Goal: Transaction & Acquisition: Obtain resource

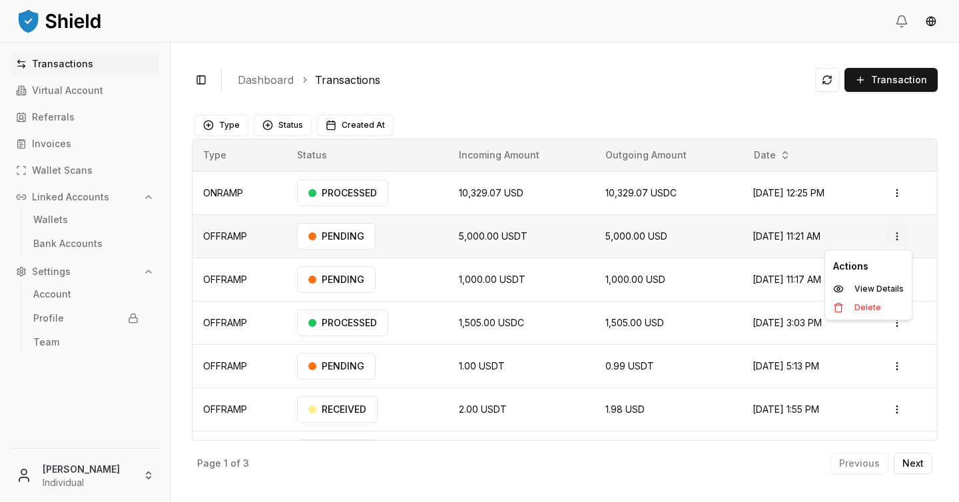
click at [906, 229] on html "Transactions Virtual Account Referrals Invoices Wallet Scans Linked Accounts Wa…" at bounding box center [479, 251] width 959 height 502
click at [695, 102] on html "Transactions Virtual Account Referrals Invoices Wallet Scans Linked Accounts Wa…" at bounding box center [479, 251] width 959 height 502
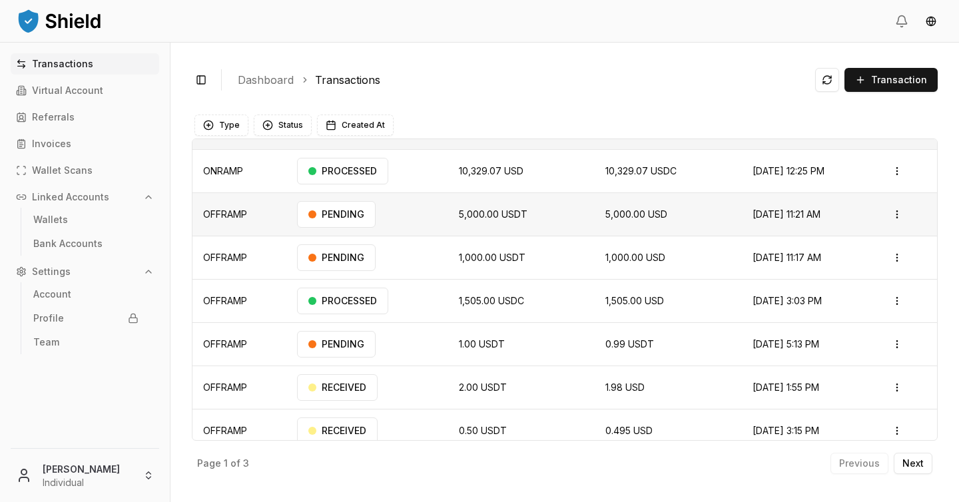
scroll to position [23, 0]
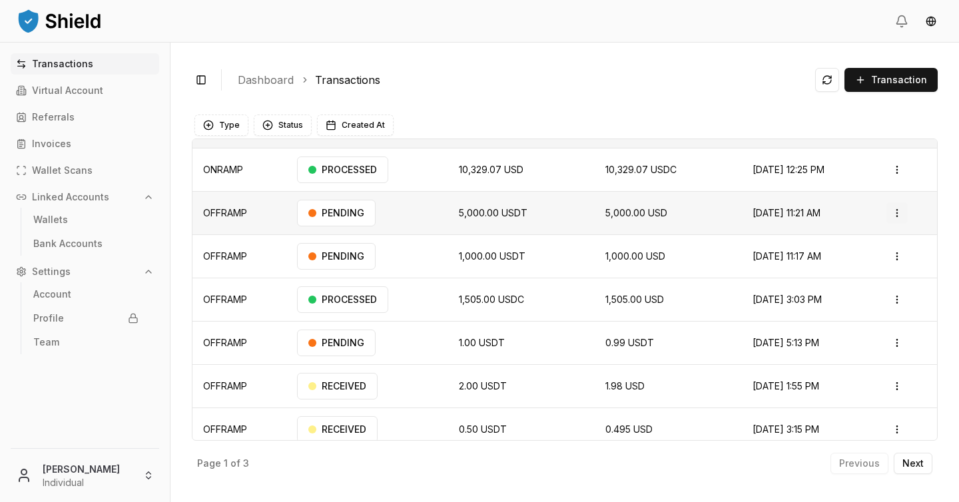
click at [898, 206] on html "Transactions Virtual Account Referrals Invoices Wallet Scans Linked Accounts Wa…" at bounding box center [479, 251] width 959 height 502
click at [878, 285] on p "Delete" at bounding box center [868, 284] width 27 height 8
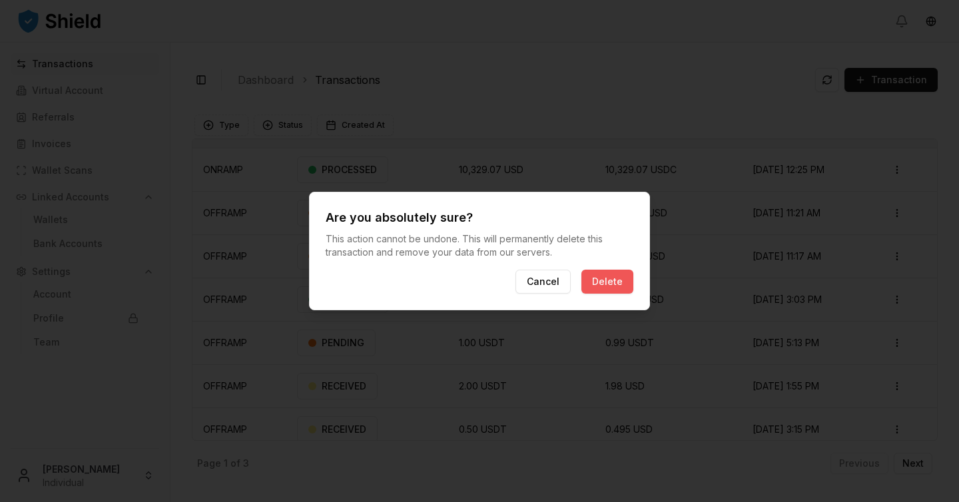
click at [615, 276] on button "Delete" at bounding box center [607, 282] width 52 height 24
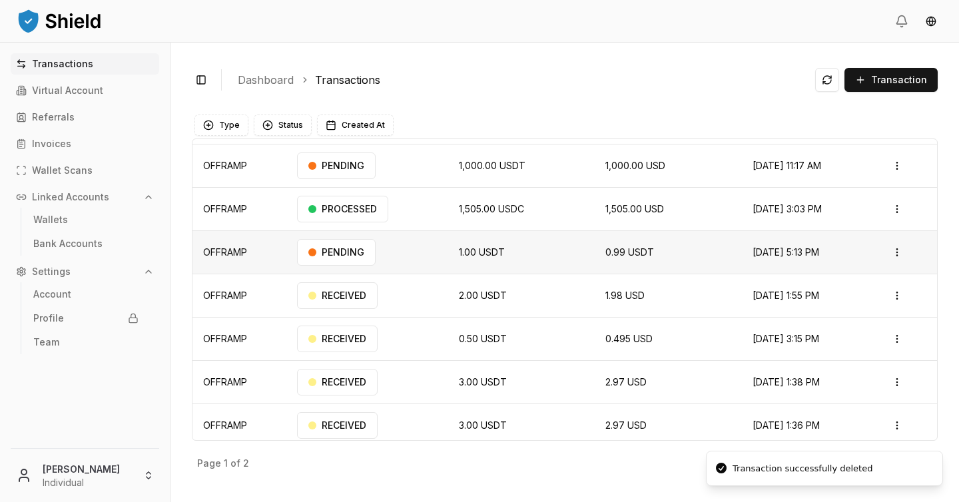
scroll to position [77, 0]
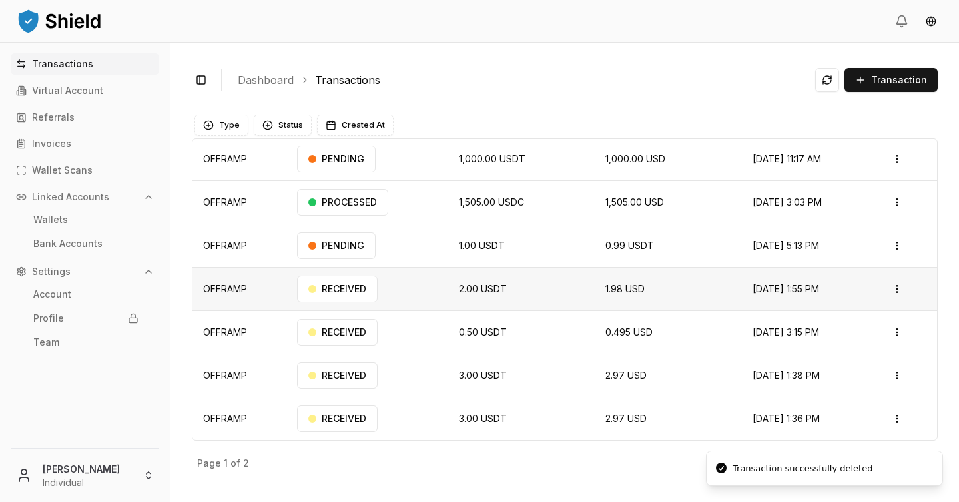
click at [895, 300] on td "Open menu" at bounding box center [906, 288] width 61 height 43
click at [895, 296] on html "Transactions Virtual Account Referrals Invoices Wallet Scans Linked Accounts Wa…" at bounding box center [479, 251] width 959 height 502
click at [902, 295] on html "Transactions Virtual Account Referrals Invoices Wallet Scans Linked Accounts Wa…" at bounding box center [479, 251] width 959 height 502
click at [901, 294] on html "Transactions Virtual Account Referrals Invoices Wallet Scans Linked Accounts Wa…" at bounding box center [479, 251] width 959 height 502
click at [880, 306] on div "Actions" at bounding box center [868, 319] width 79 height 27
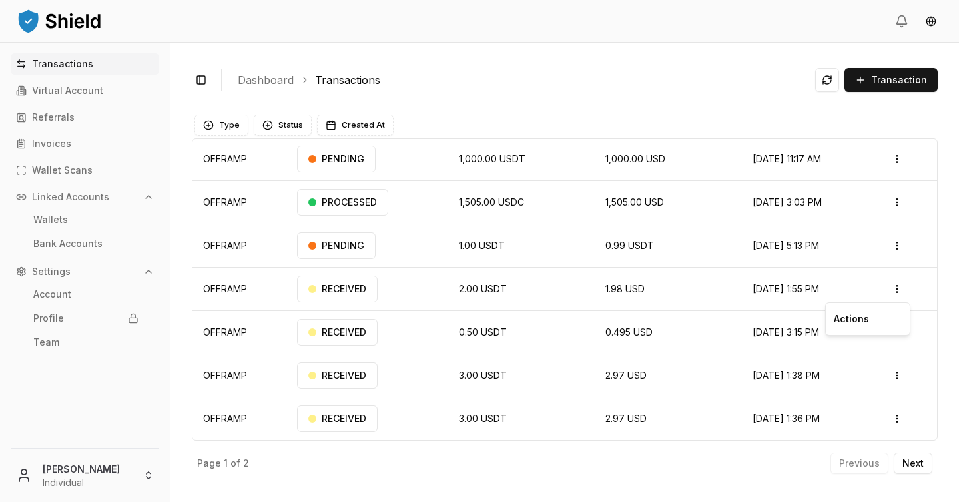
click at [880, 317] on p "Actions" at bounding box center [868, 319] width 68 height 19
click at [849, 317] on p "Actions" at bounding box center [868, 319] width 68 height 19
click at [898, 209] on html "Transactions Virtual Account Referrals Invoices Wallet Scans Linked Accounts Wa…" at bounding box center [479, 251] width 959 height 502
click at [899, 204] on html "Transactions Virtual Account Referrals Invoices Wallet Scans Linked Accounts Wa…" at bounding box center [479, 251] width 959 height 502
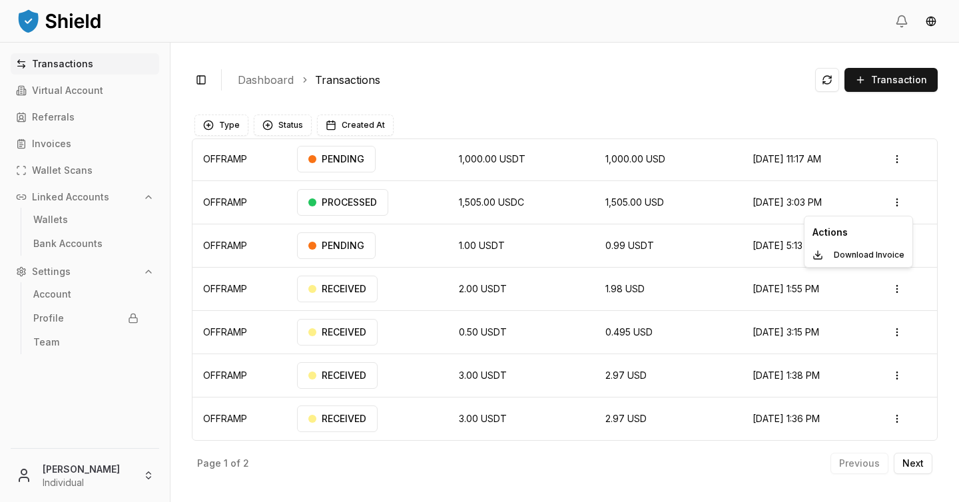
click at [494, 312] on html "Transactions Virtual Account Referrals Invoices Wallet Scans Linked Accounts Wa…" at bounding box center [479, 251] width 959 height 502
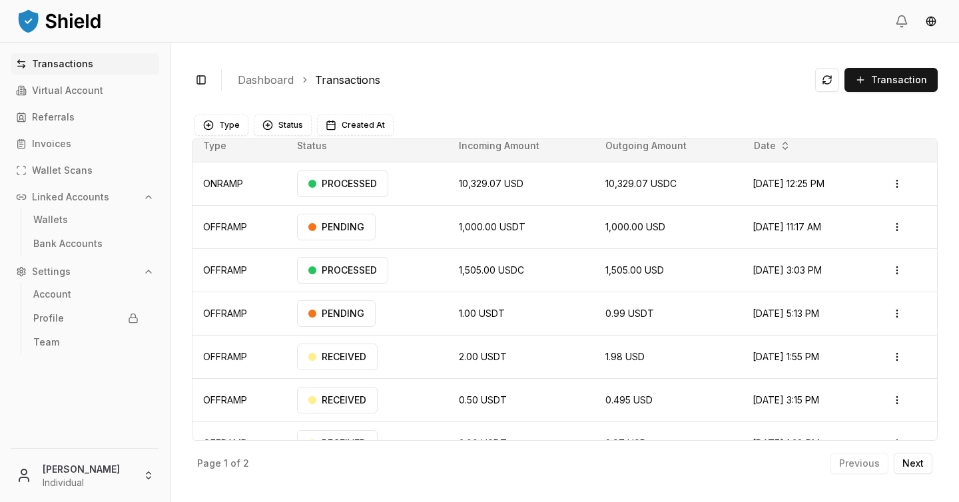
scroll to position [0, 0]
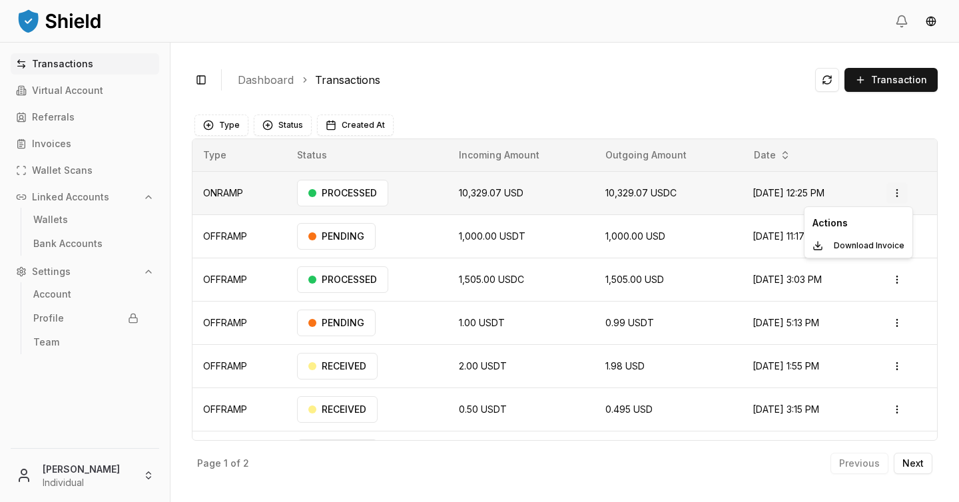
click at [900, 188] on html "Transactions Virtual Account Referrals Invoices Wallet Scans Linked Accounts Wa…" at bounding box center [479, 251] width 959 height 502
click at [737, 224] on html "Transactions Virtual Account Referrals Invoices Wallet Scans Linked Accounts Wa…" at bounding box center [479, 251] width 959 height 502
click at [900, 246] on html "Transactions Virtual Account Referrals Invoices Wallet Scans Linked Accounts Wa…" at bounding box center [479, 251] width 959 height 502
click at [743, 268] on html "Transactions Virtual Account Referrals Invoices Wallet Scans Linked Accounts Wa…" at bounding box center [479, 251] width 959 height 502
click at [898, 368] on html "Transactions Virtual Account Referrals Invoices Wallet Scans Linked Accounts Wa…" at bounding box center [479, 251] width 959 height 502
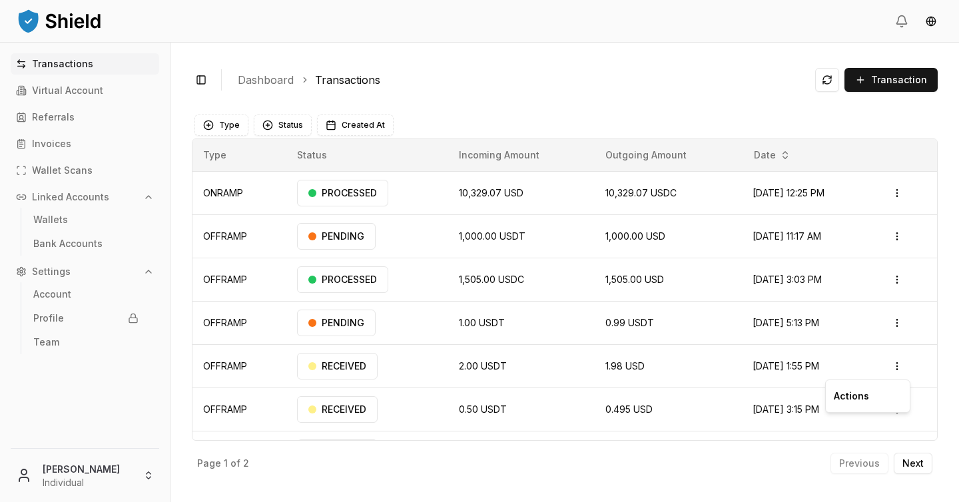
click at [742, 374] on html "Transactions Virtual Account Referrals Invoices Wallet Scans Linked Accounts Wa…" at bounding box center [479, 251] width 959 height 502
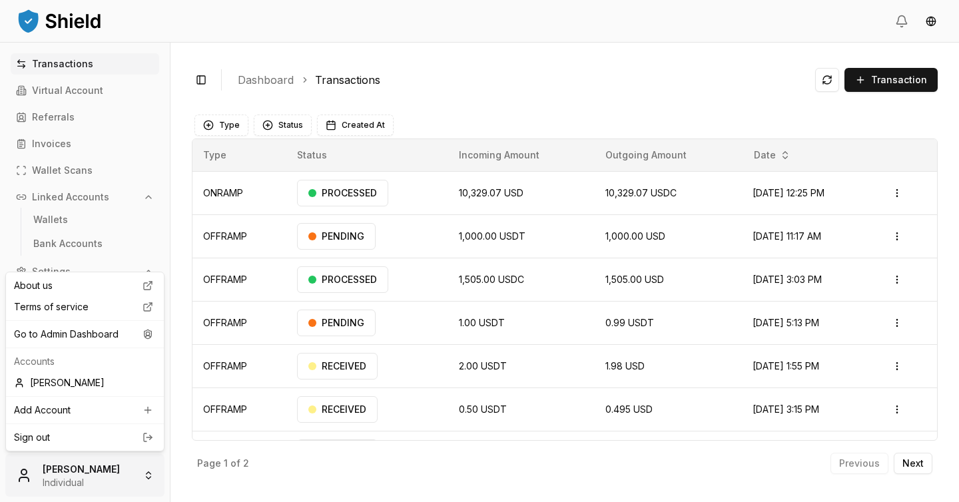
click at [83, 463] on html "Transactions Virtual Account Referrals Invoices Wallet Scans Linked Accounts Wa…" at bounding box center [479, 251] width 959 height 502
click at [112, 332] on div "Go to Admin Dashboard" at bounding box center [85, 334] width 153 height 21
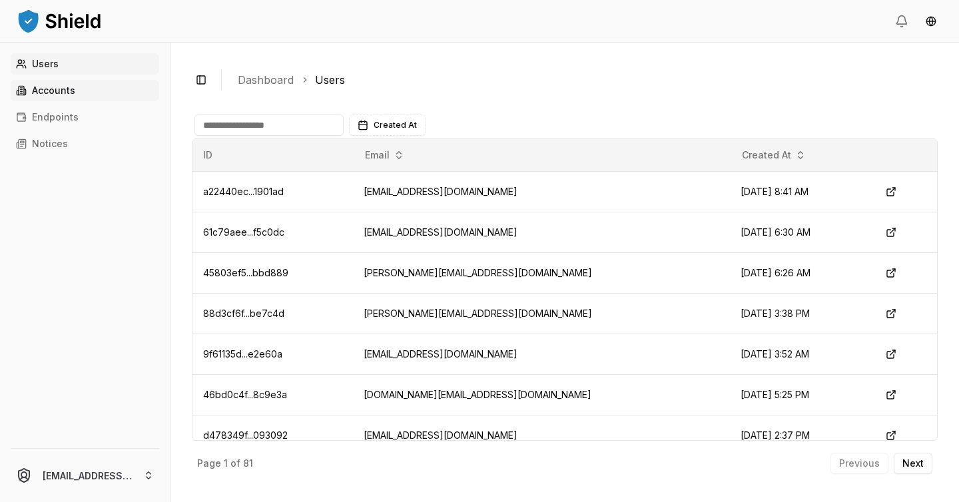
click at [75, 95] on link "Accounts" at bounding box center [85, 90] width 149 height 21
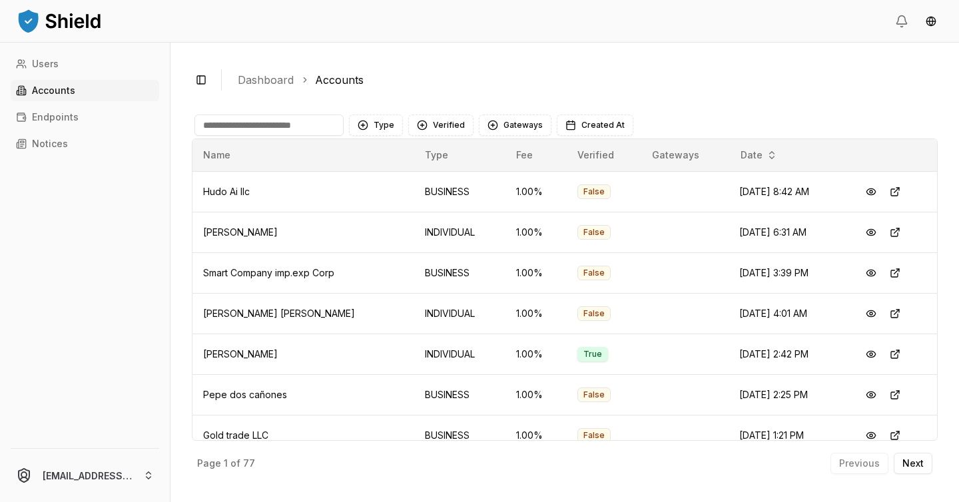
click at [271, 130] on input at bounding box center [268, 125] width 149 height 21
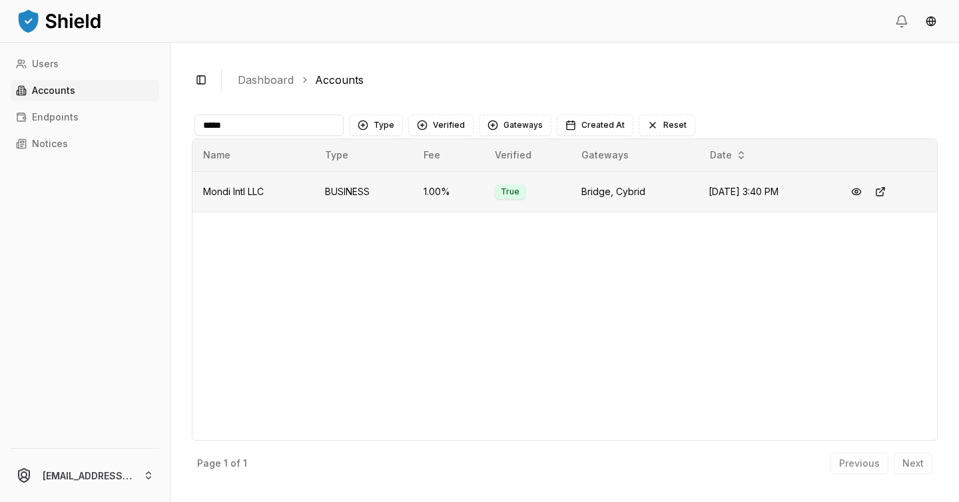
type input "*****"
click at [298, 187] on td "Mondi Intl LLC" at bounding box center [253, 191] width 122 height 41
click at [868, 195] on button at bounding box center [857, 192] width 24 height 24
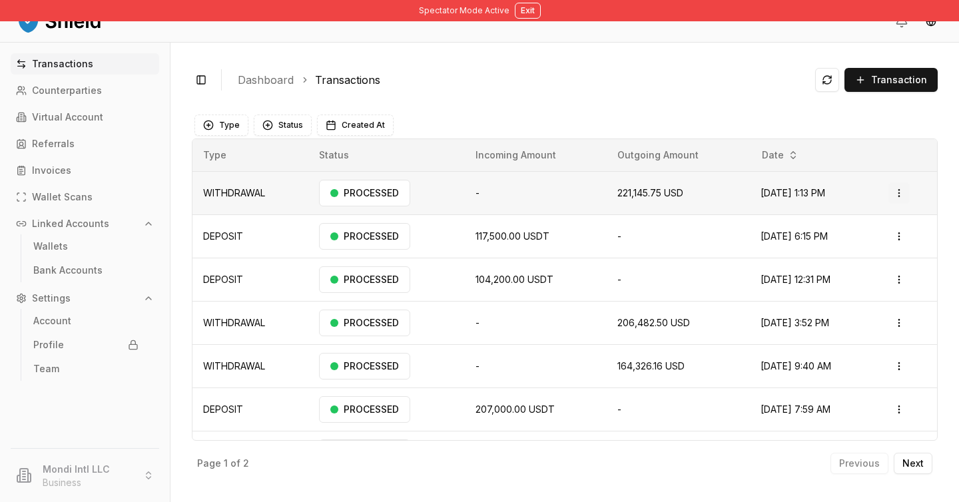
click at [910, 195] on html "Spectator Mode Active Exit Transactions Counterparties Virtual Account Referral…" at bounding box center [479, 251] width 959 height 502
click at [888, 245] on p "Download Invoice" at bounding box center [871, 246] width 71 height 8
click at [890, 236] on td "Open menu" at bounding box center [907, 235] width 59 height 43
click at [896, 236] on html "Spectator Mode Active Exit Transactions Counterparties Virtual Account Referral…" at bounding box center [479, 251] width 959 height 502
click at [726, 368] on html "Spectator Mode Active Exit Transactions Counterparties Virtual Account Referral…" at bounding box center [479, 251] width 959 height 502
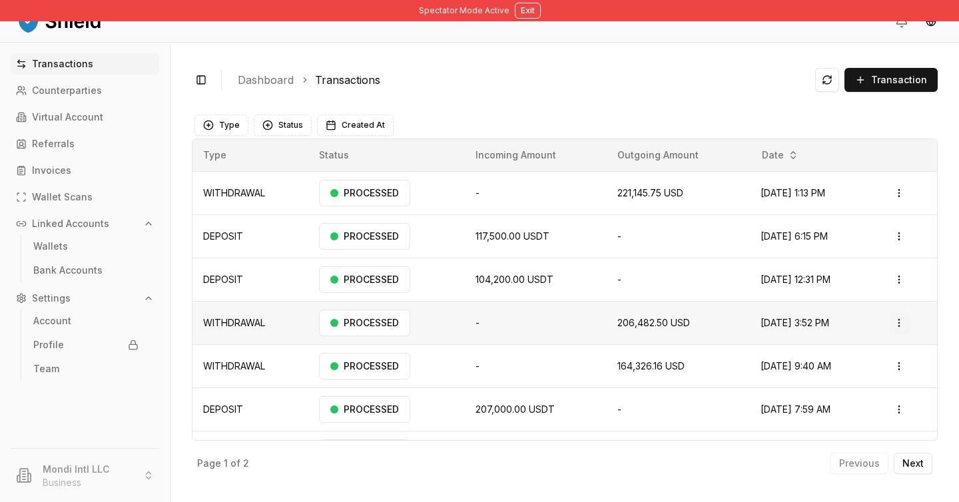
click at [906, 322] on html "Spectator Mode Active Exit Transactions Counterparties Virtual Account Referral…" at bounding box center [479, 251] width 959 height 502
click at [890, 372] on p "Download Invoice" at bounding box center [871, 376] width 71 height 8
click at [77, 172] on link "Invoices" at bounding box center [85, 170] width 149 height 21
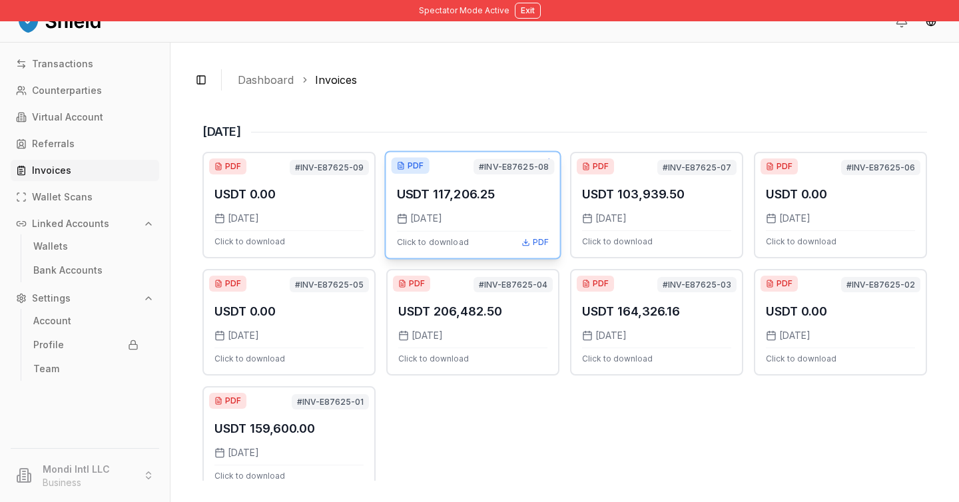
click at [489, 231] on div "Click to download PDF" at bounding box center [473, 239] width 152 height 17
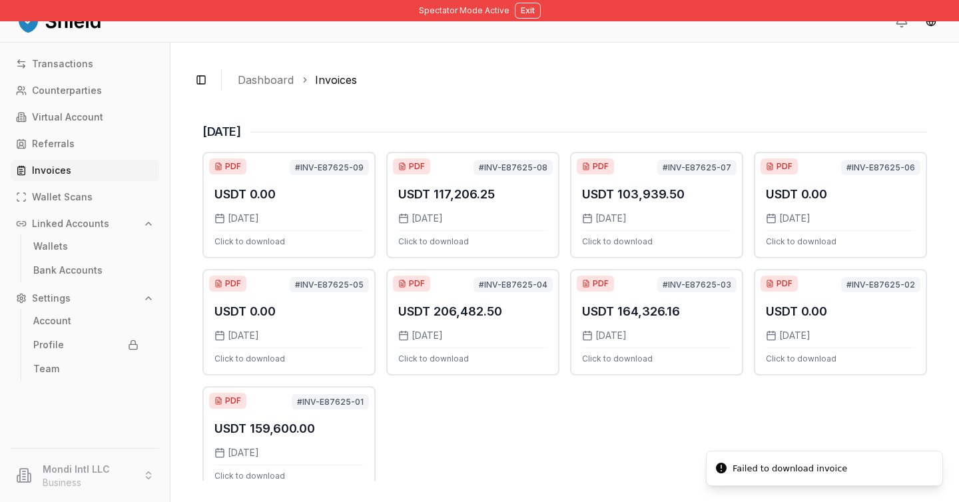
scroll to position [12, 0]
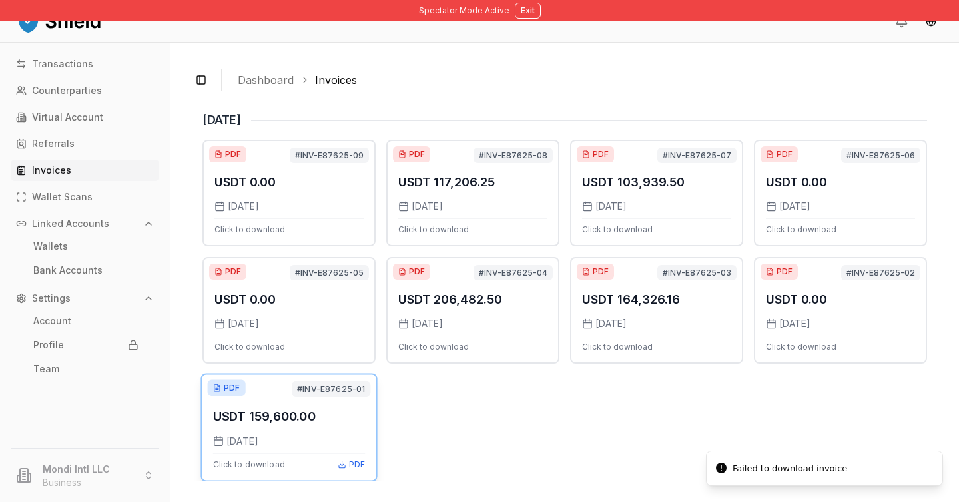
click at [271, 460] on span "Click to download" at bounding box center [249, 465] width 72 height 11
